Goal: Find specific page/section: Find specific page/section

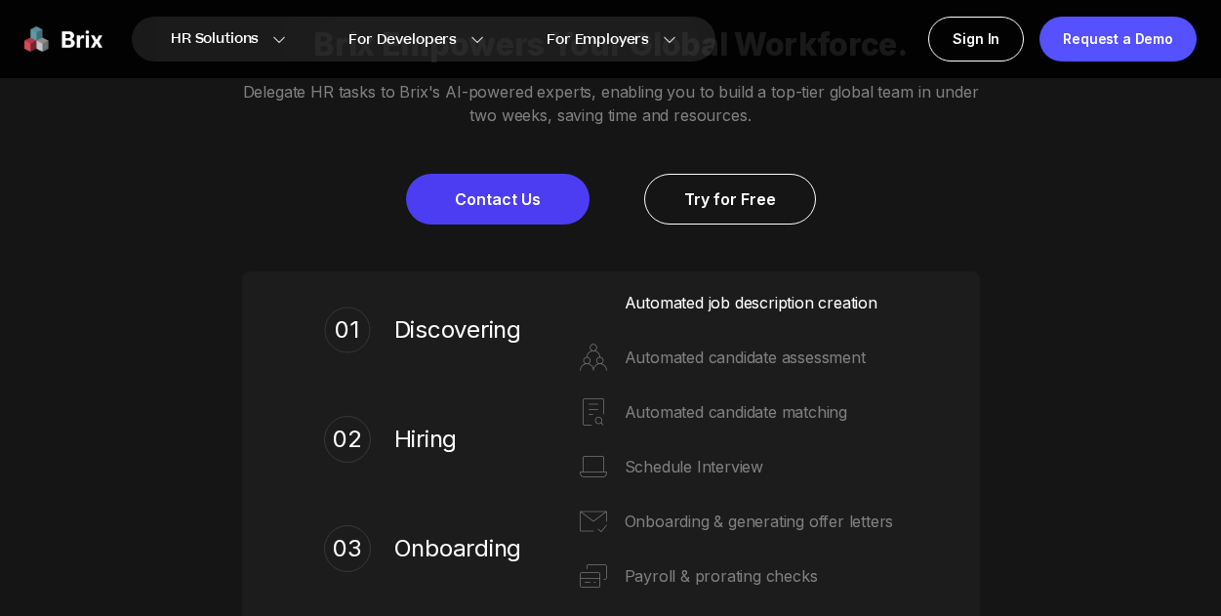
scroll to position [683, 0]
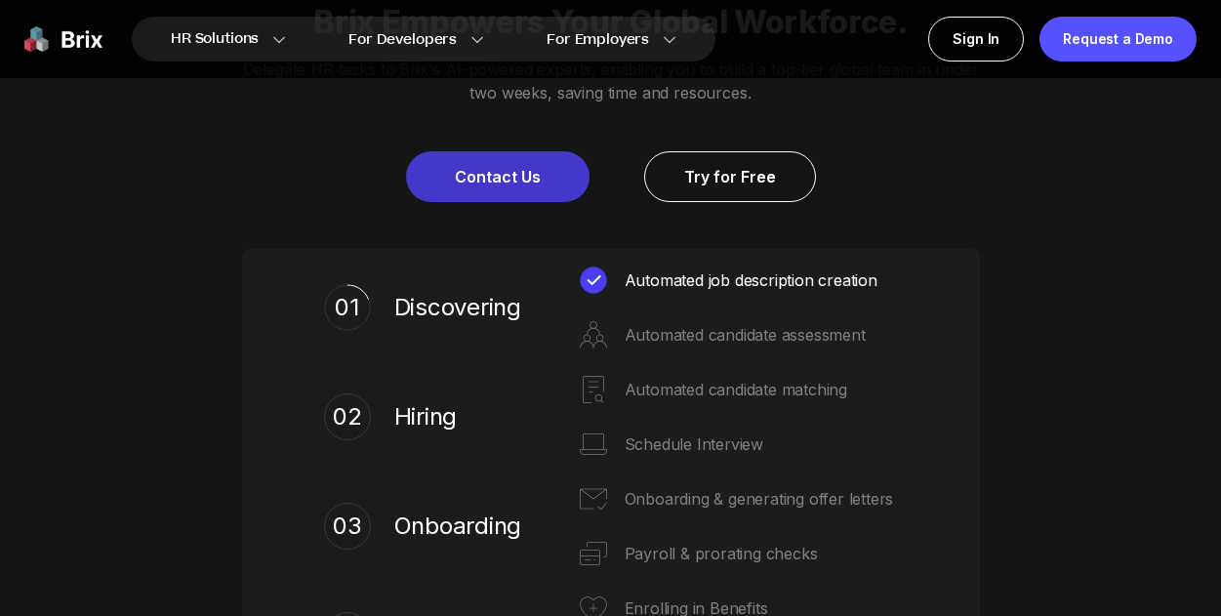
click at [476, 170] on link "Contact Us" at bounding box center [497, 176] width 183 height 51
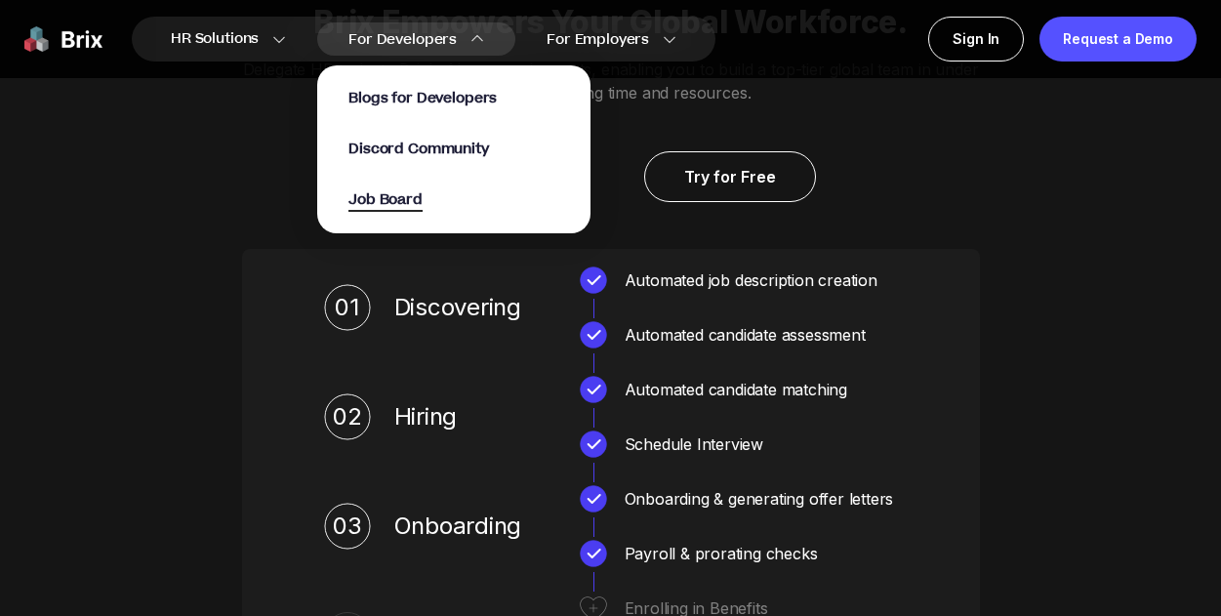
click at [401, 198] on span "Job Board" at bounding box center [385, 200] width 74 height 22
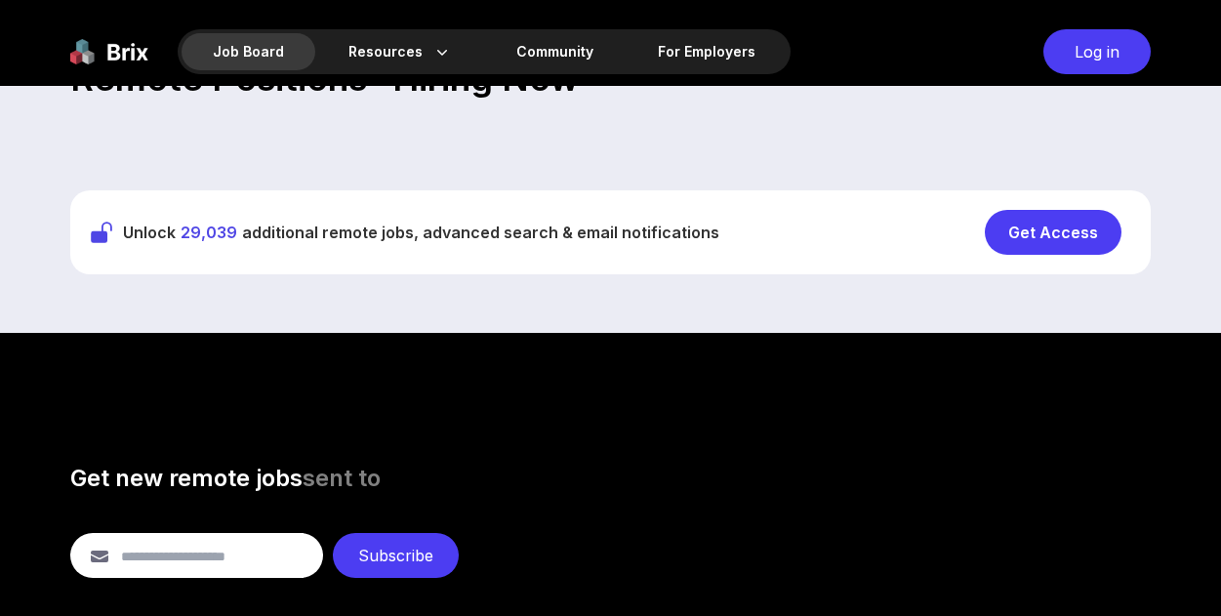
scroll to position [683, 0]
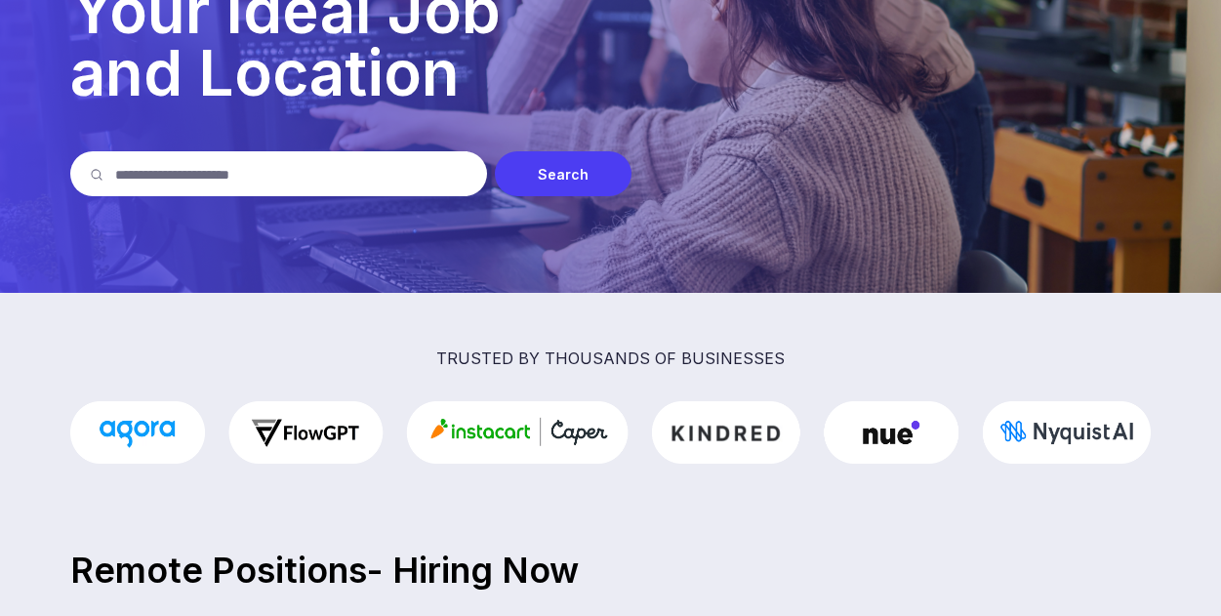
click at [366, 169] on input "text" at bounding box center [291, 173] width 352 height 45
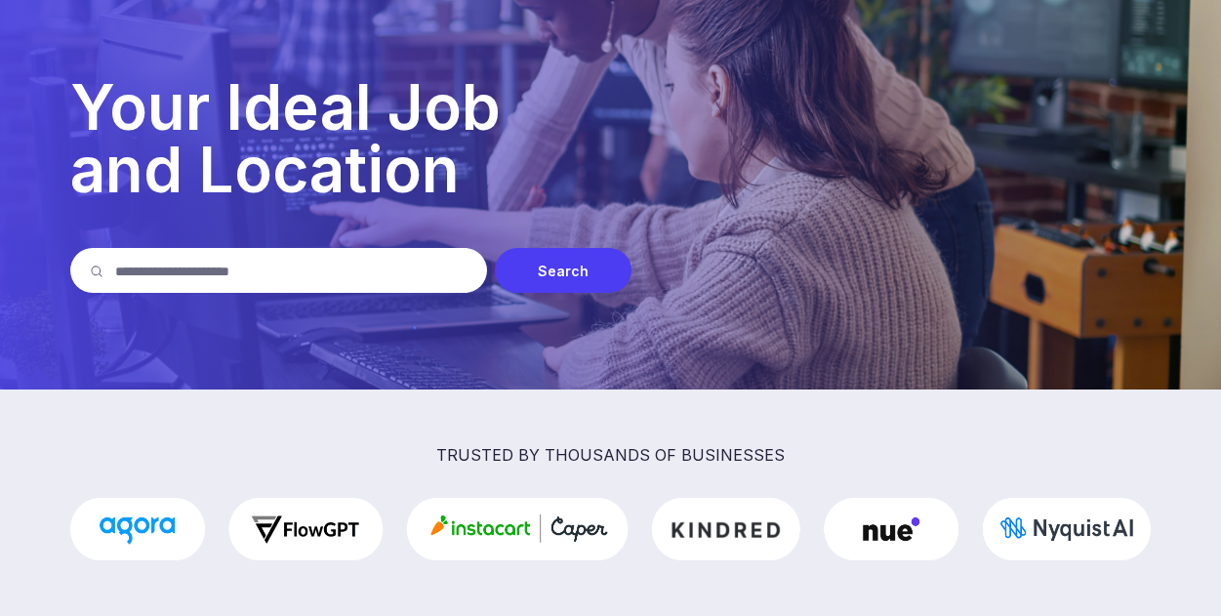
scroll to position [98, 0]
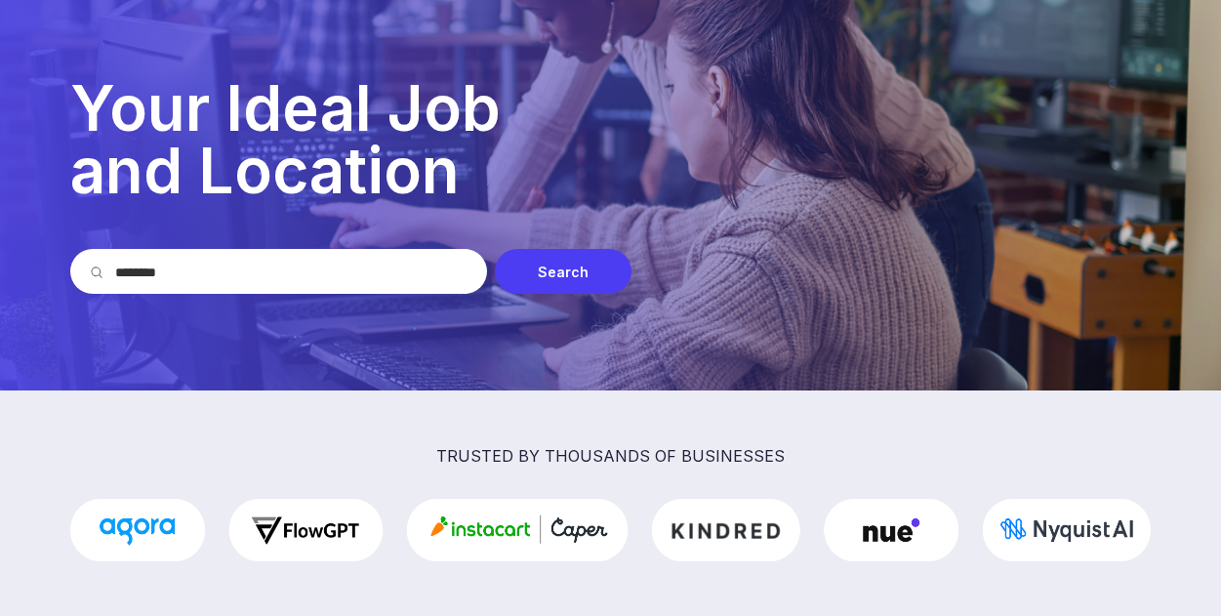
type input "********"
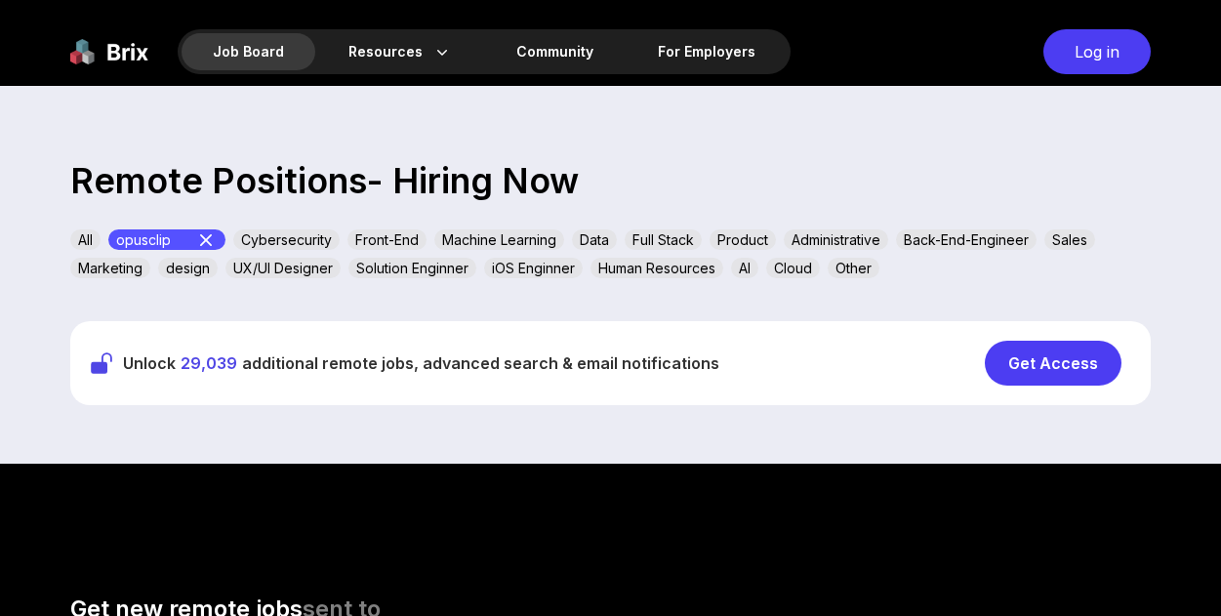
scroll to position [585, 0]
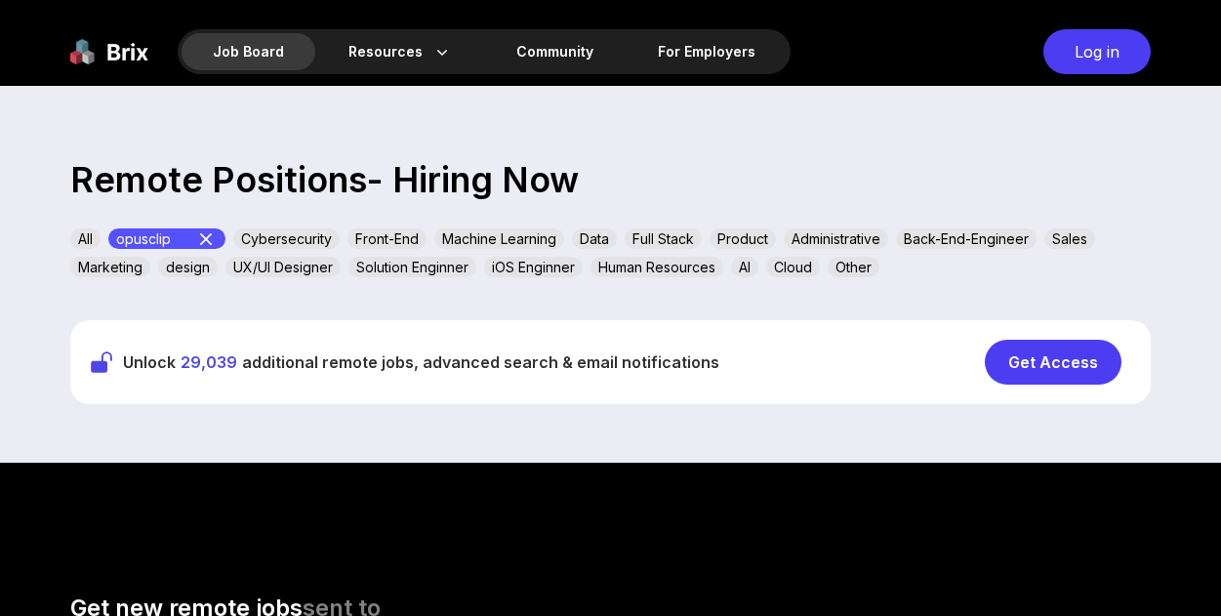
click at [213, 237] on icon at bounding box center [205, 238] width 23 height 23
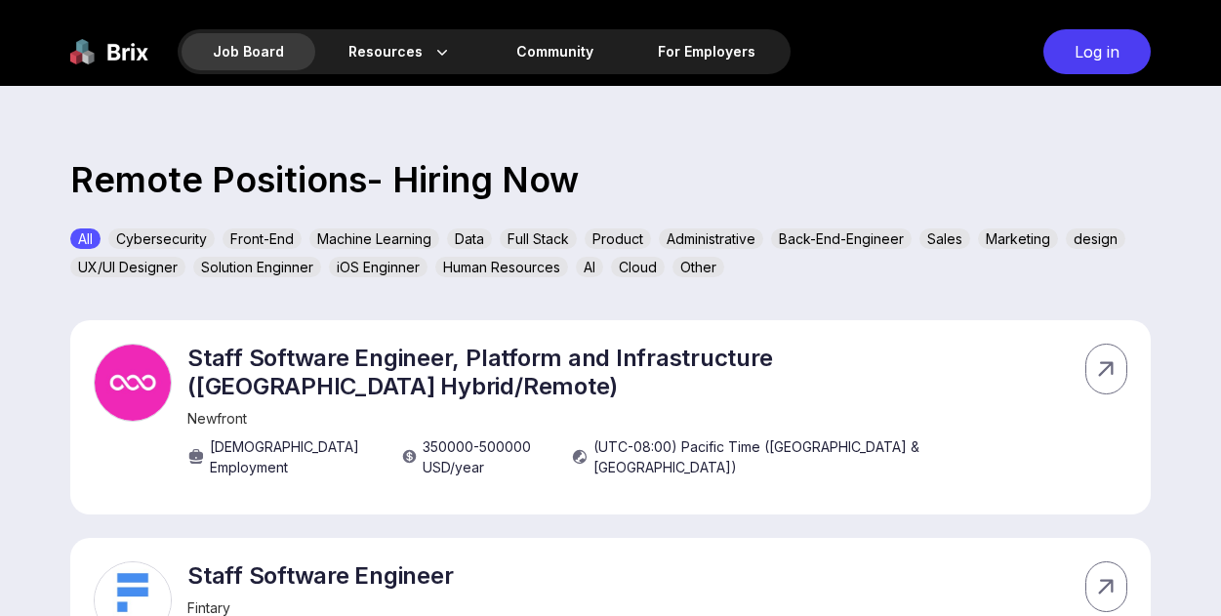
click at [590, 272] on div "AI" at bounding box center [589, 267] width 27 height 20
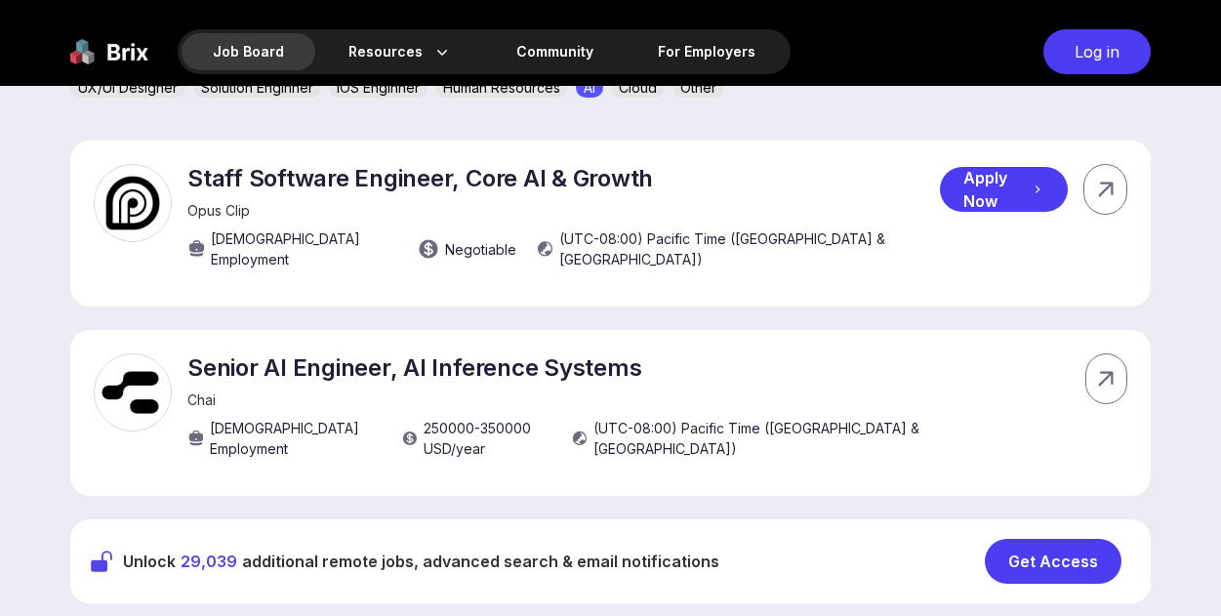
scroll to position [781, 0]
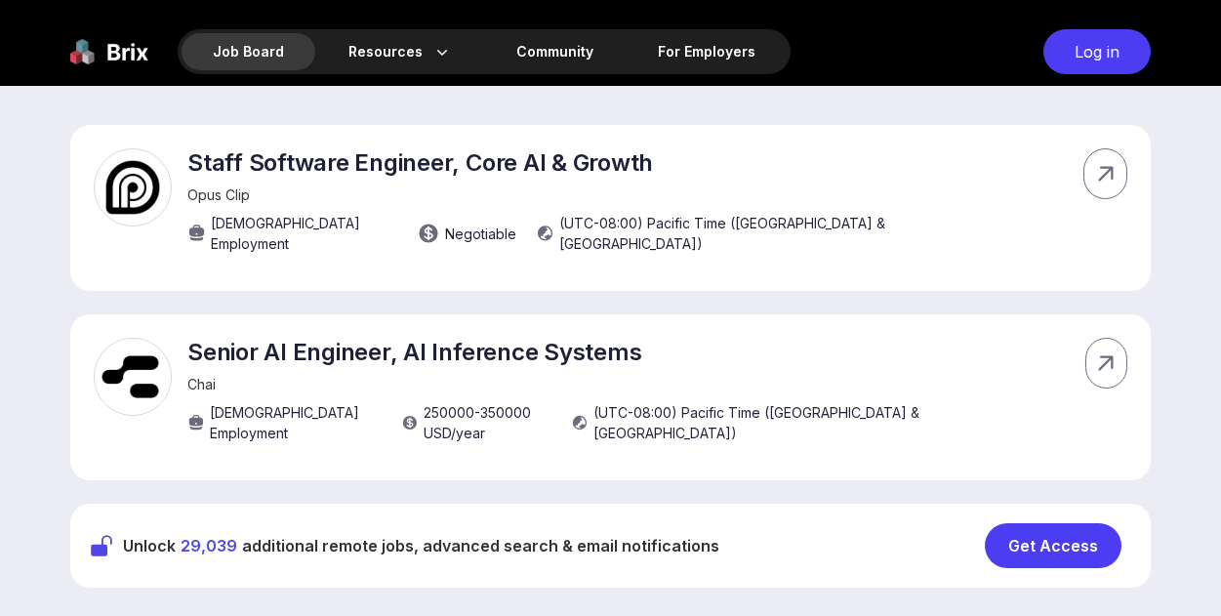
click at [218, 194] on span "Opus Clip" at bounding box center [218, 194] width 62 height 17
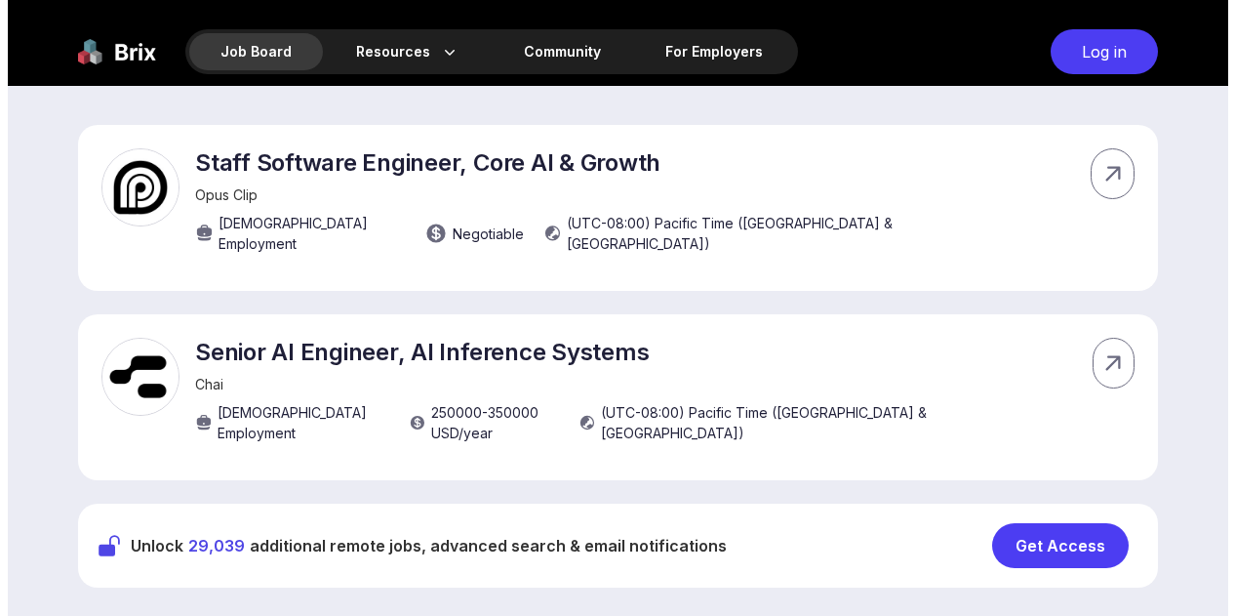
scroll to position [0, 0]
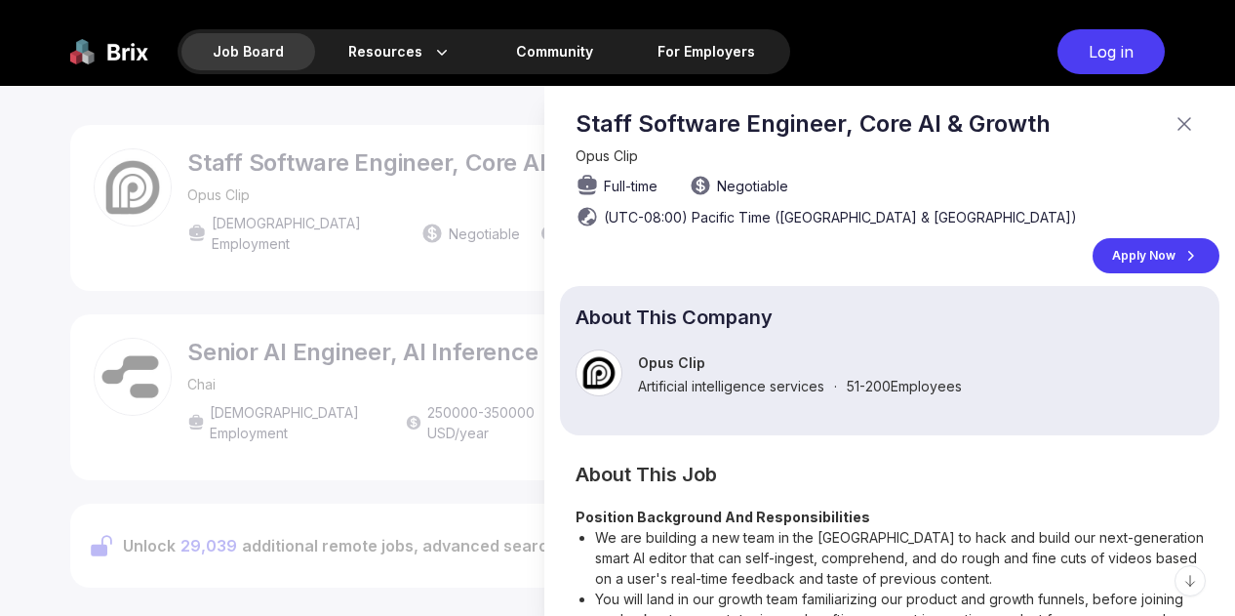
click at [73, 183] on div at bounding box center [617, 351] width 1235 height 530
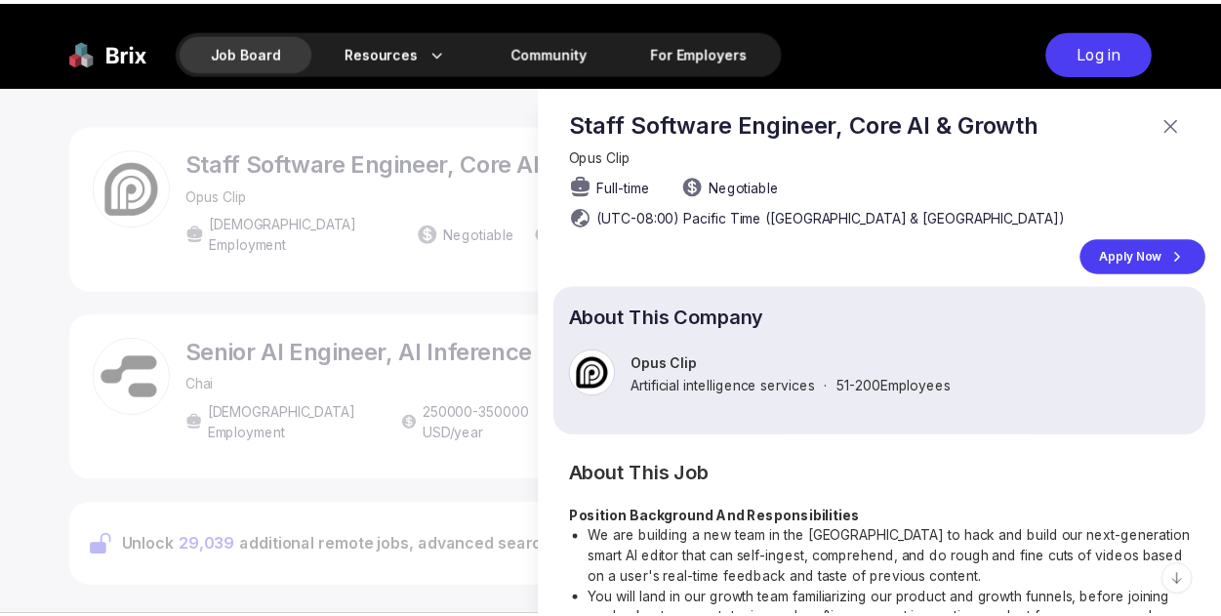
scroll to position [781, 0]
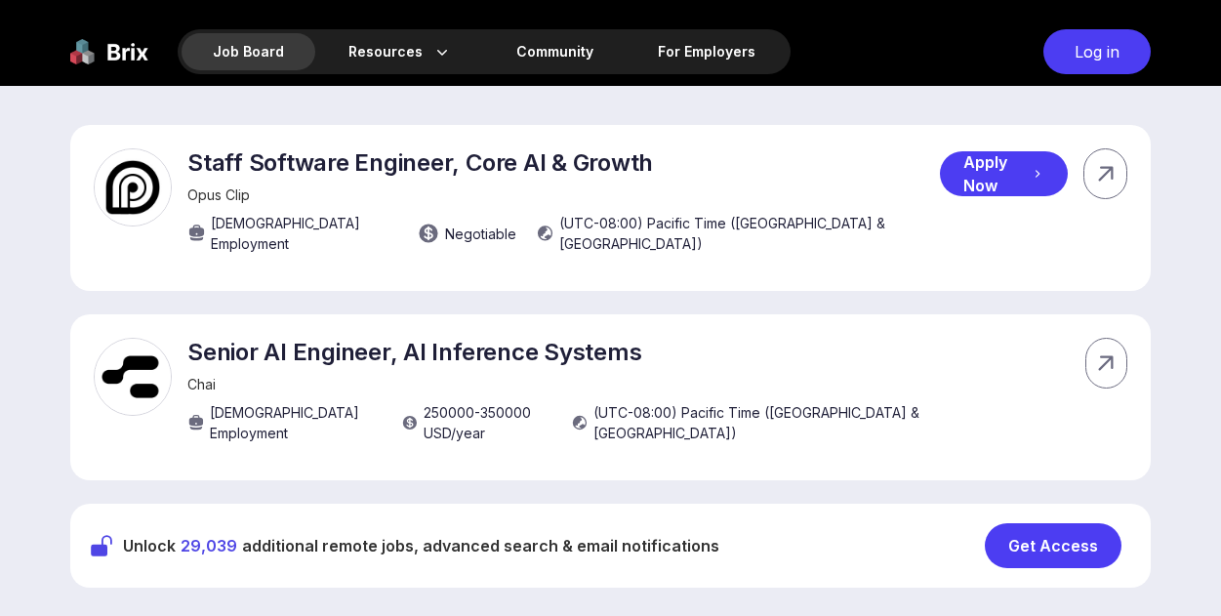
click at [288, 204] on div "Staff Software Engineer, Core AI & Growth Opus Clip Full-time Employment Negoti…" at bounding box center [563, 205] width 752 height 115
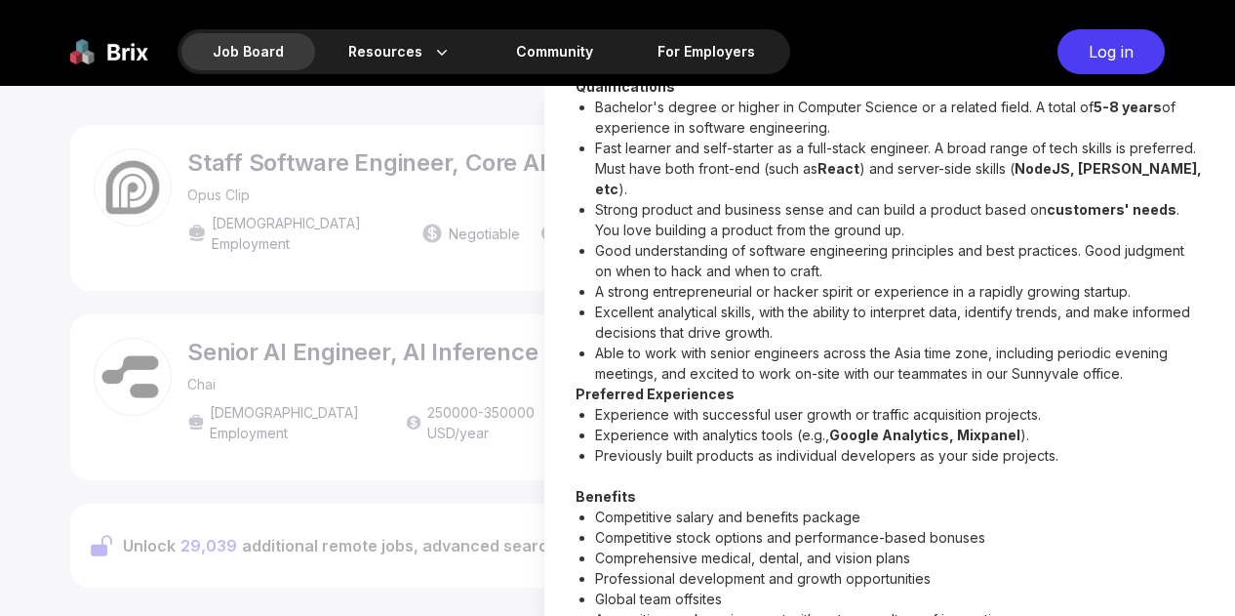
scroll to position [781, 0]
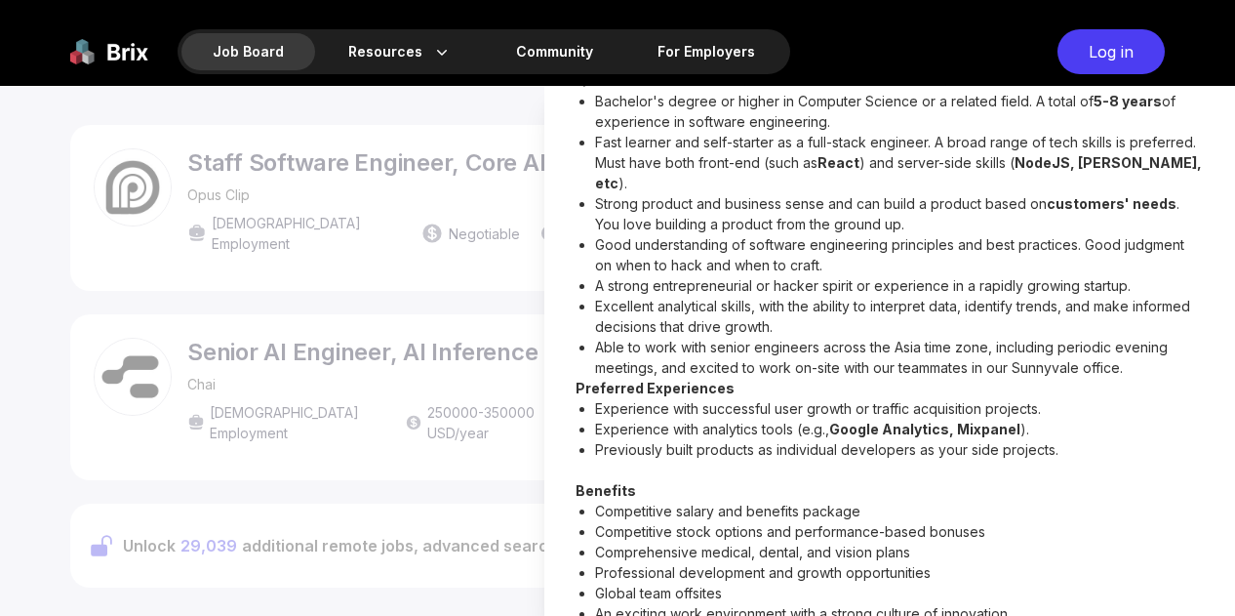
click at [414, 243] on div at bounding box center [617, 351] width 1235 height 530
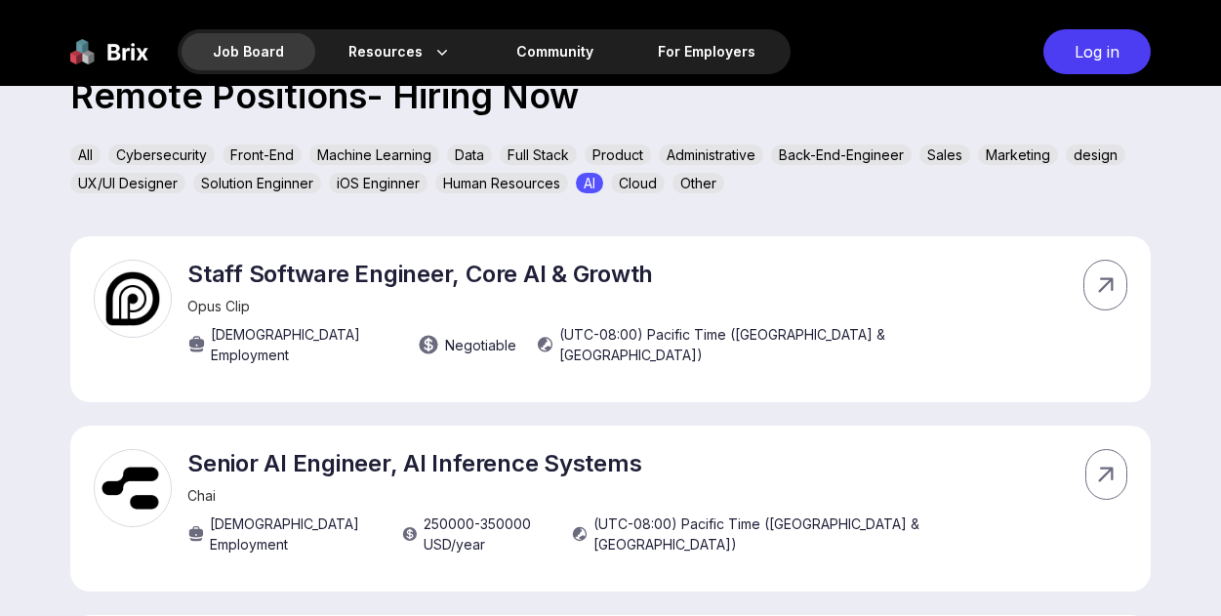
scroll to position [488, 0]
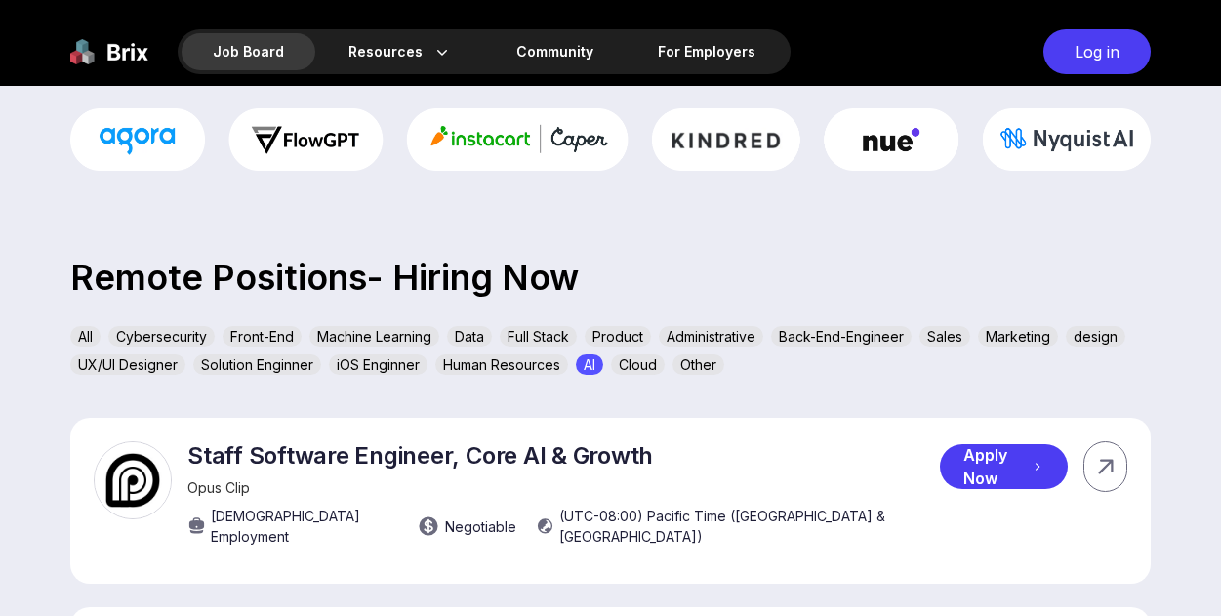
click at [210, 481] on span "Opus Clip" at bounding box center [218, 487] width 62 height 17
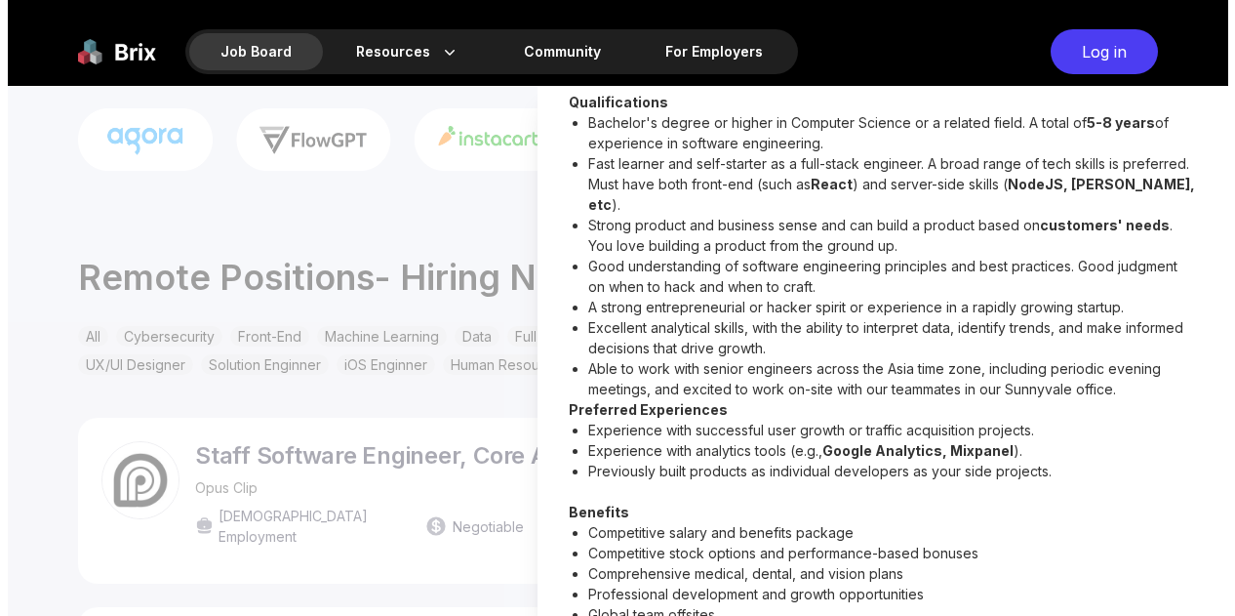
scroll to position [0, 0]
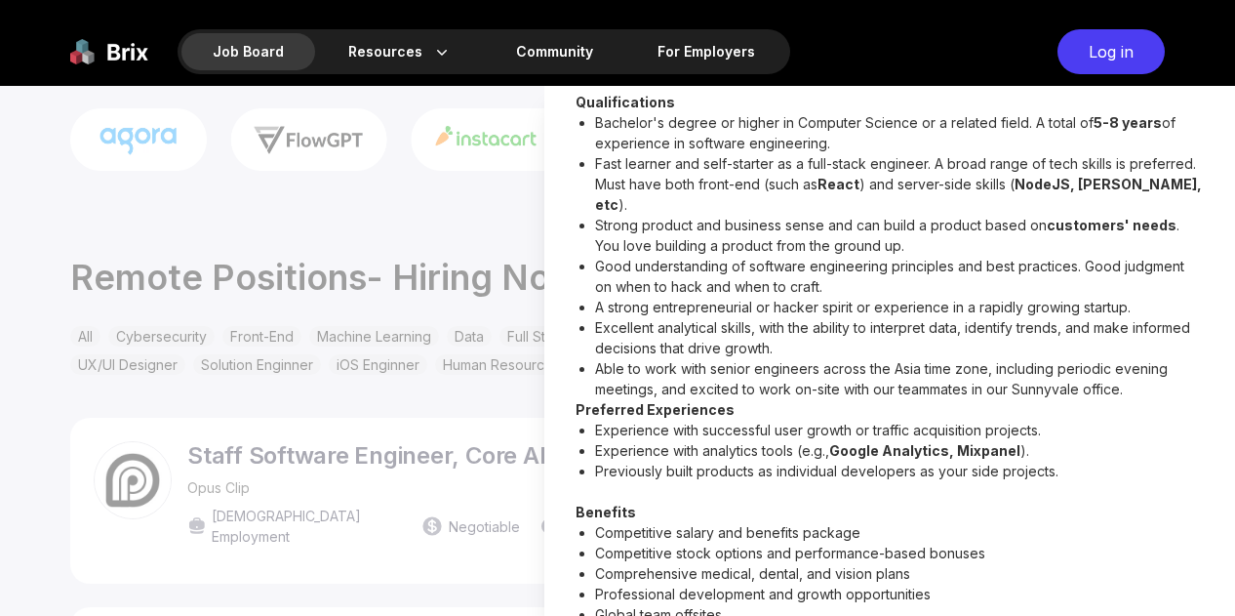
click at [210, 481] on div at bounding box center [617, 351] width 1235 height 530
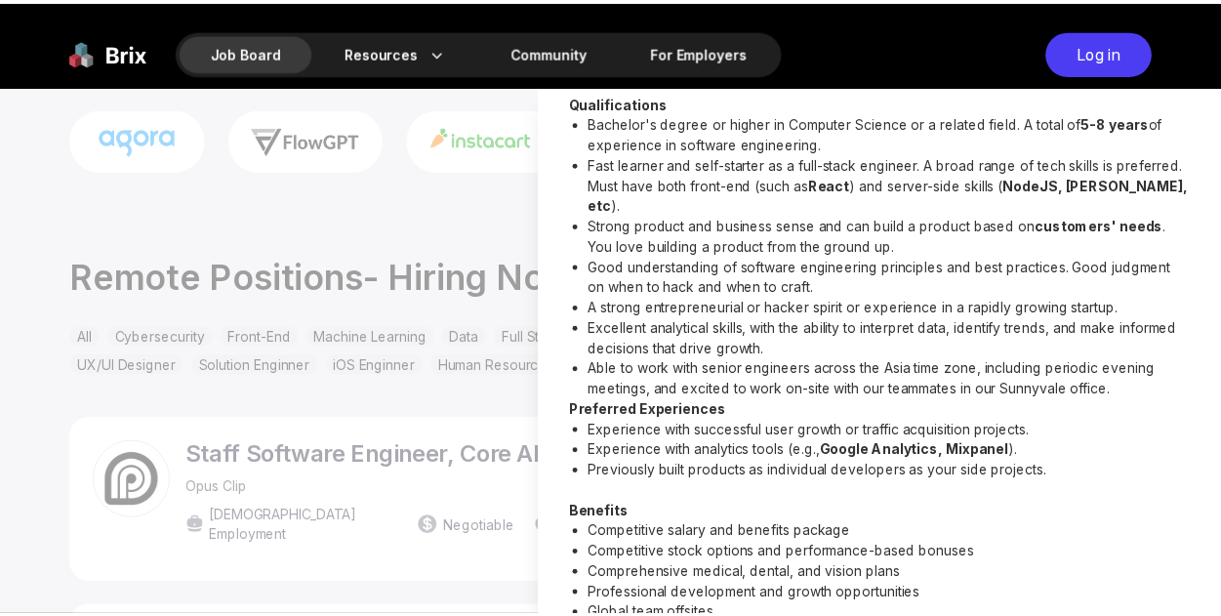
scroll to position [488, 0]
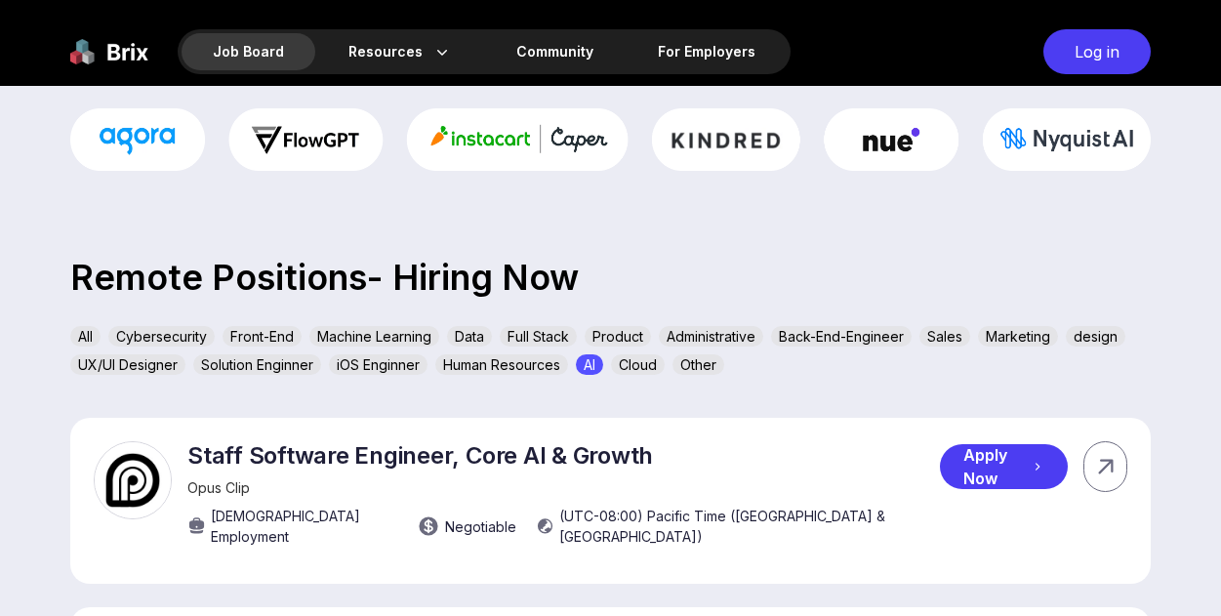
click at [234, 485] on span "Opus Clip" at bounding box center [218, 487] width 62 height 17
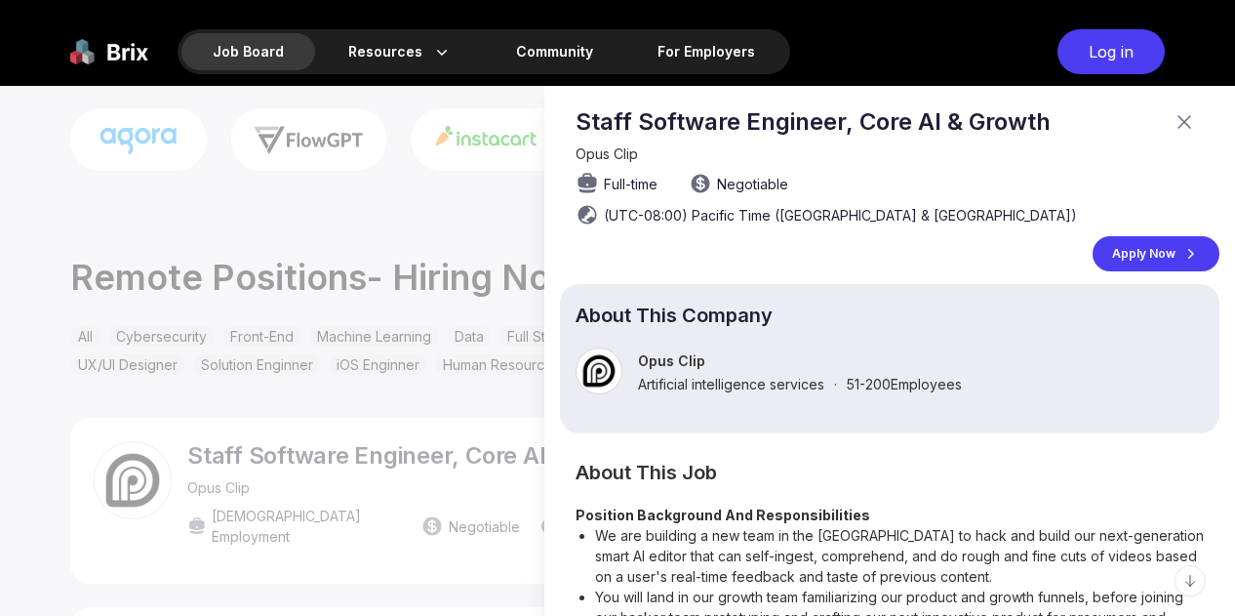
scroll to position [0, 0]
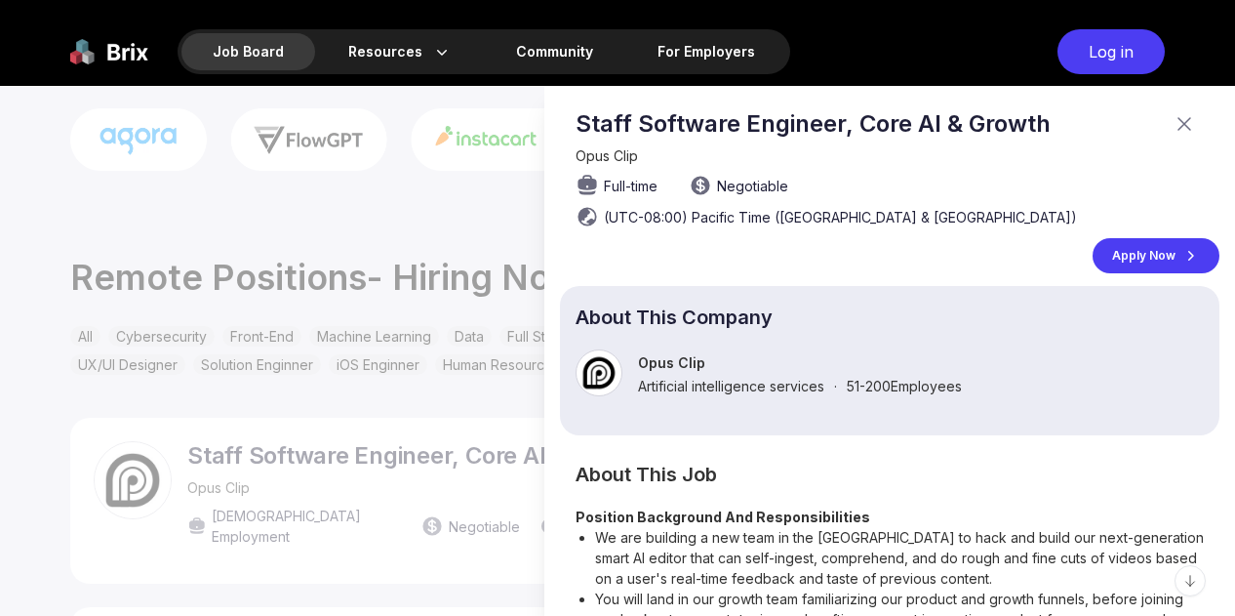
click at [668, 354] on p "Opus Clip" at bounding box center [800, 362] width 324 height 17
copy p "Opus Clip"
